Goal: Task Accomplishment & Management: Manage account settings

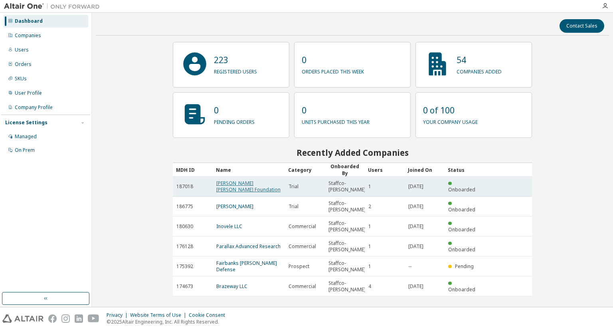
click at [243, 184] on link "James Graham Brown Foundation" at bounding box center [248, 186] width 64 height 13
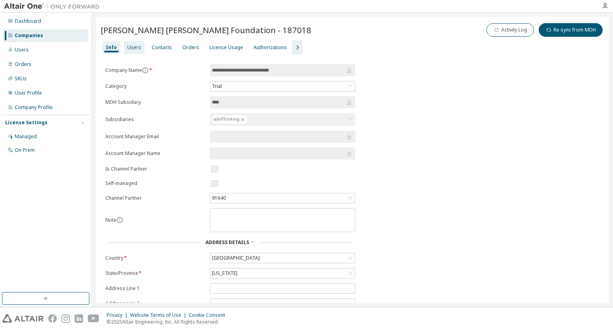
click at [134, 43] on div "Users" at bounding box center [134, 47] width 20 height 13
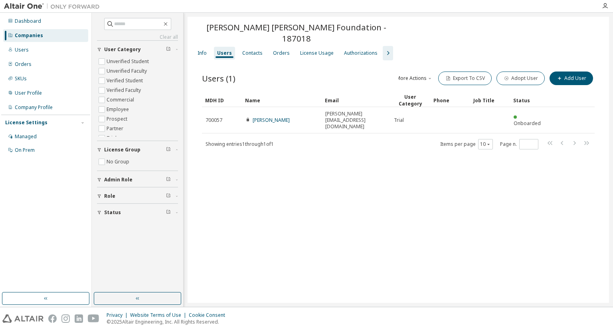
click at [282, 70] on div "Users (1) More Actions Import From CSV Export To CSV Adopt User Add User" at bounding box center [398, 78] width 393 height 17
click at [169, 24] on icon "button" at bounding box center [165, 24] width 6 height 6
click at [238, 197] on div "James Graham Brown Foundation - 187018 Clear Load Save Save As Field Operator V…" at bounding box center [398, 160] width 421 height 286
click at [140, 298] on icon "button" at bounding box center [137, 298] width 6 height 6
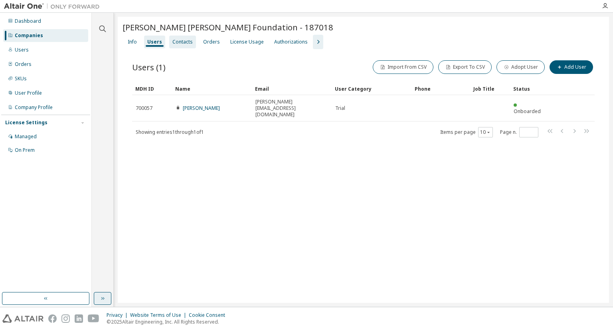
click at [185, 43] on div "Contacts" at bounding box center [182, 42] width 20 height 6
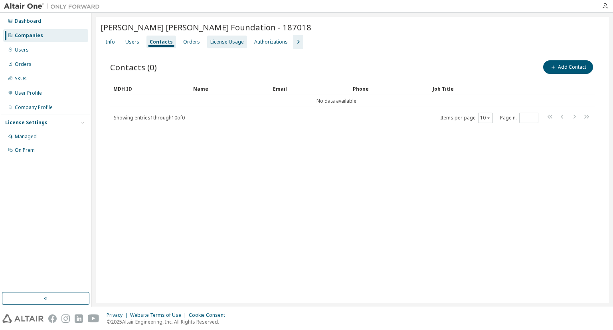
click at [217, 45] on div "License Usage" at bounding box center [227, 42] width 40 height 13
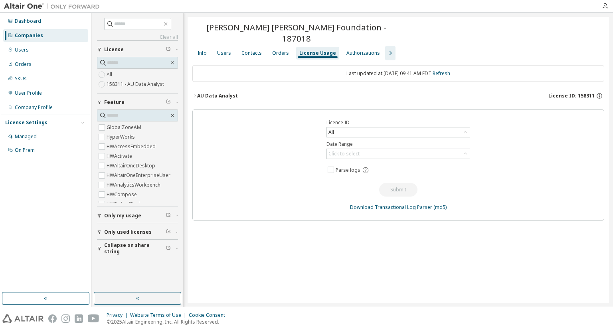
click at [260, 92] on div "AU Data Analyst License ID: 158311" at bounding box center [400, 95] width 407 height 7
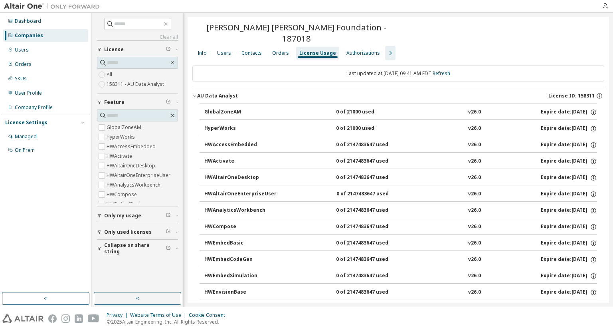
click at [385, 48] on icon "button" at bounding box center [390, 53] width 10 height 10
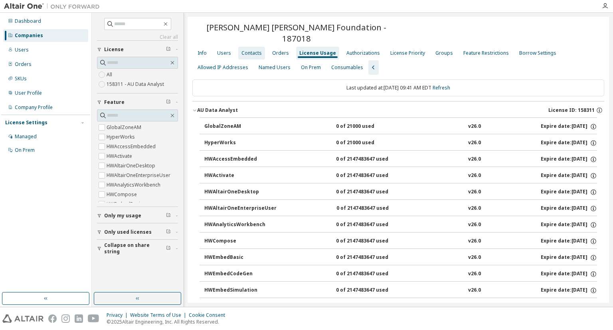
click at [251, 50] on div "Contacts" at bounding box center [251, 53] width 20 height 6
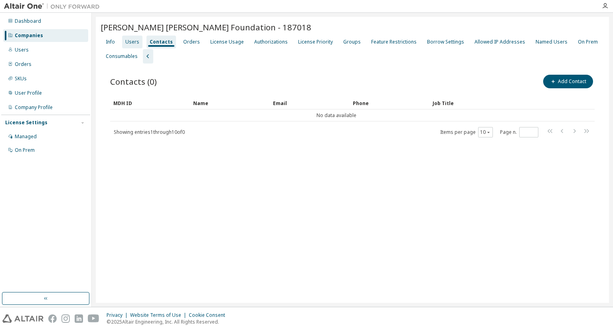
click at [132, 42] on div "Users" at bounding box center [132, 42] width 14 height 6
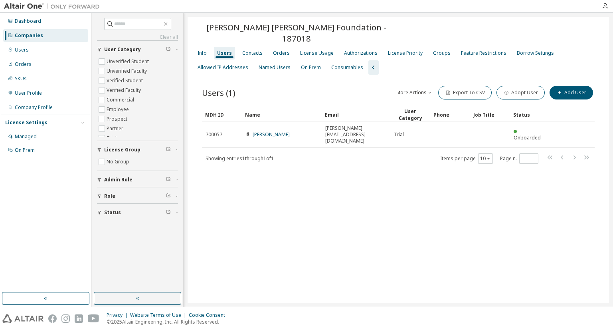
click at [232, 170] on div "James Graham Brown Foundation - 187018 Clear Load Save Save As Field Operator V…" at bounding box center [398, 160] width 421 height 286
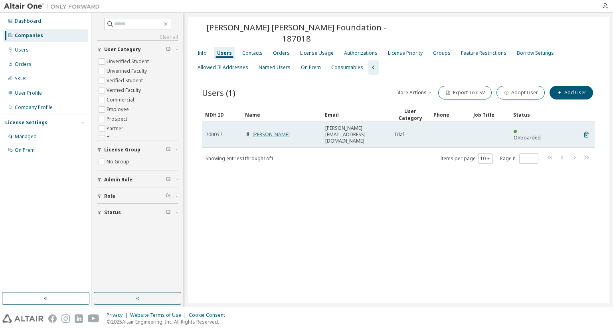
click at [257, 131] on link "Nick Clifton" at bounding box center [271, 134] width 37 height 7
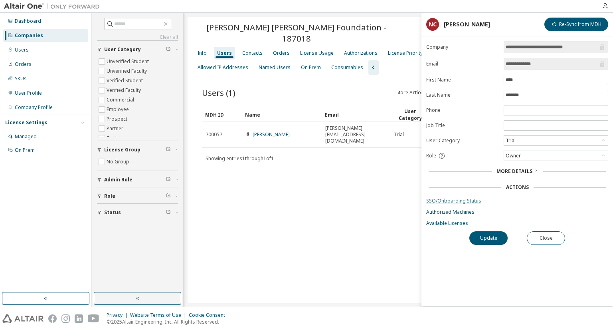
click at [470, 201] on link "SSO/Onboarding Status" at bounding box center [517, 201] width 182 height 6
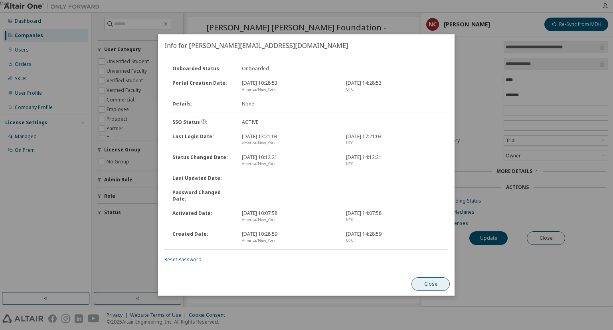
click at [434, 278] on button "Close" at bounding box center [431, 284] width 38 height 14
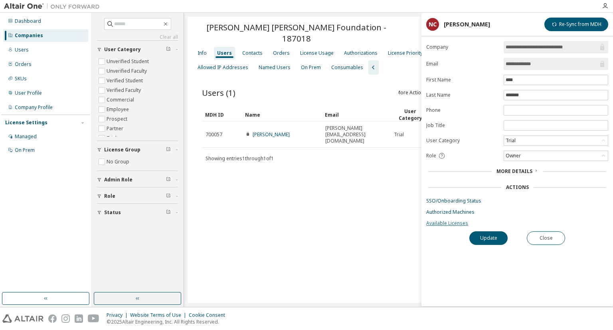
click at [456, 221] on link "Available Licenses" at bounding box center [517, 223] width 182 height 6
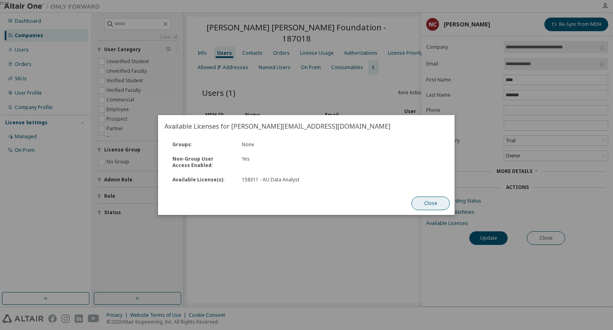
click at [425, 199] on button "Close" at bounding box center [431, 203] width 38 height 14
